Goal: Navigation & Orientation: Understand site structure

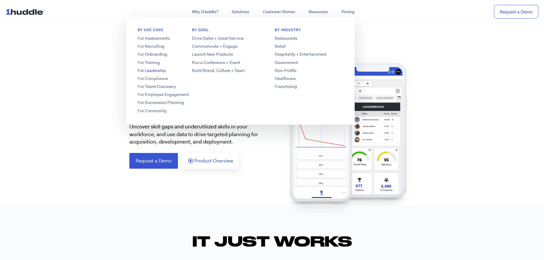
click at [147, 71] on link "For Leadership" at bounding box center [171, 71] width 91 height 6
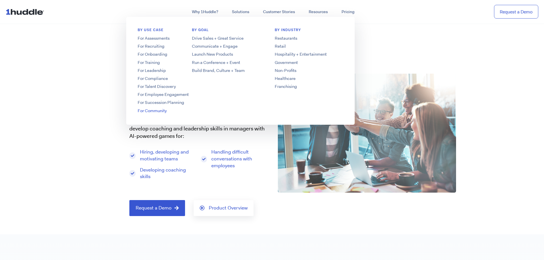
click at [159, 110] on link "For Community" at bounding box center [171, 111] width 91 height 6
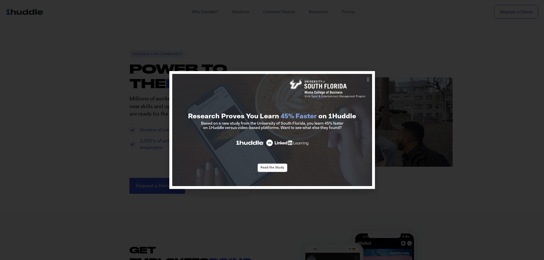
click at [367, 78] on icon "Close" at bounding box center [368, 80] width 2 height 6
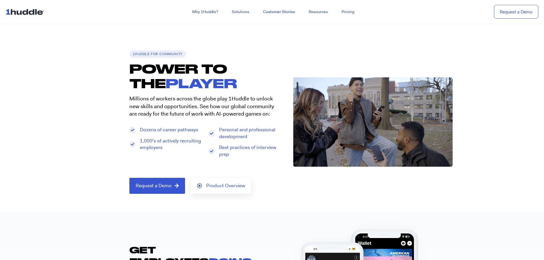
click at [285, 14] on link "Customer Stories" at bounding box center [279, 12] width 46 height 10
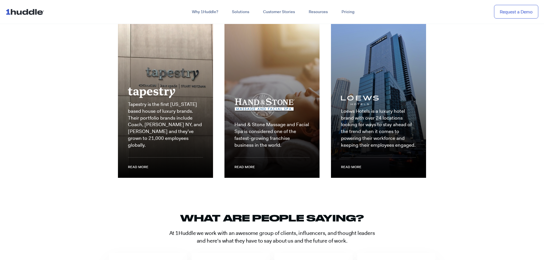
scroll to position [914, 0]
